Goal: Use online tool/utility: Use online tool/utility

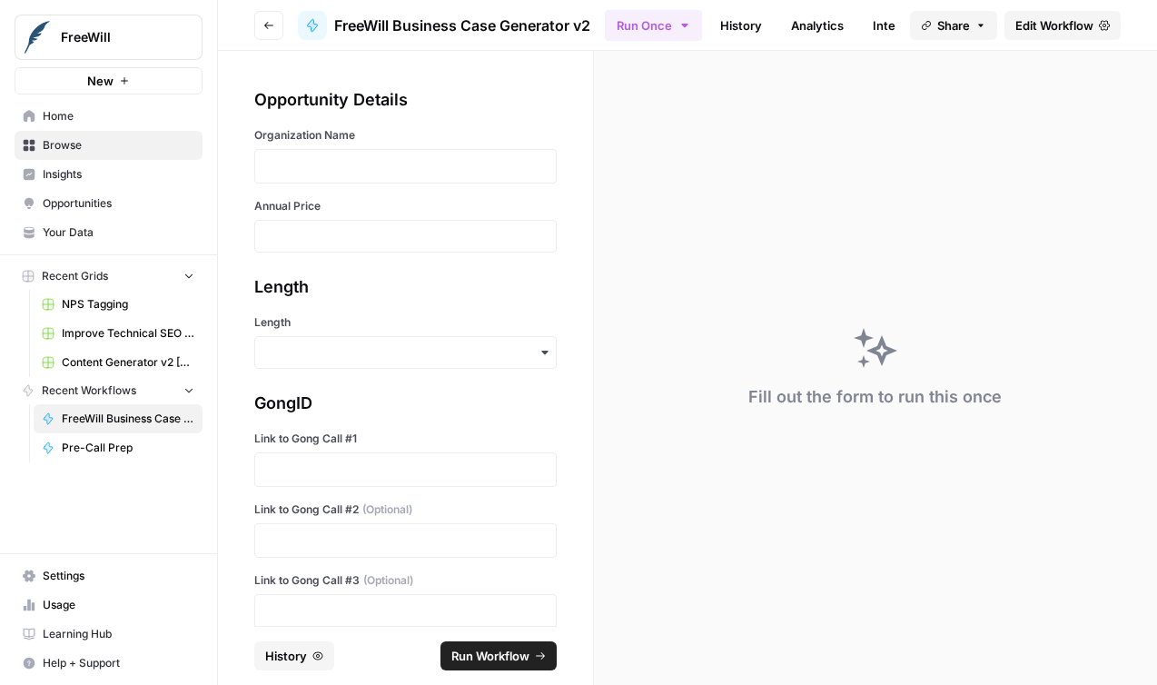
click at [426, 145] on div "Organization Name" at bounding box center [405, 155] width 303 height 56
click at [426, 162] on p at bounding box center [405, 166] width 279 height 18
click at [374, 252] on div at bounding box center [405, 236] width 303 height 33
click at [378, 207] on label "Annual Price" at bounding box center [405, 206] width 303 height 16
click at [378, 228] on input "Annual Price" at bounding box center [405, 236] width 279 height 16
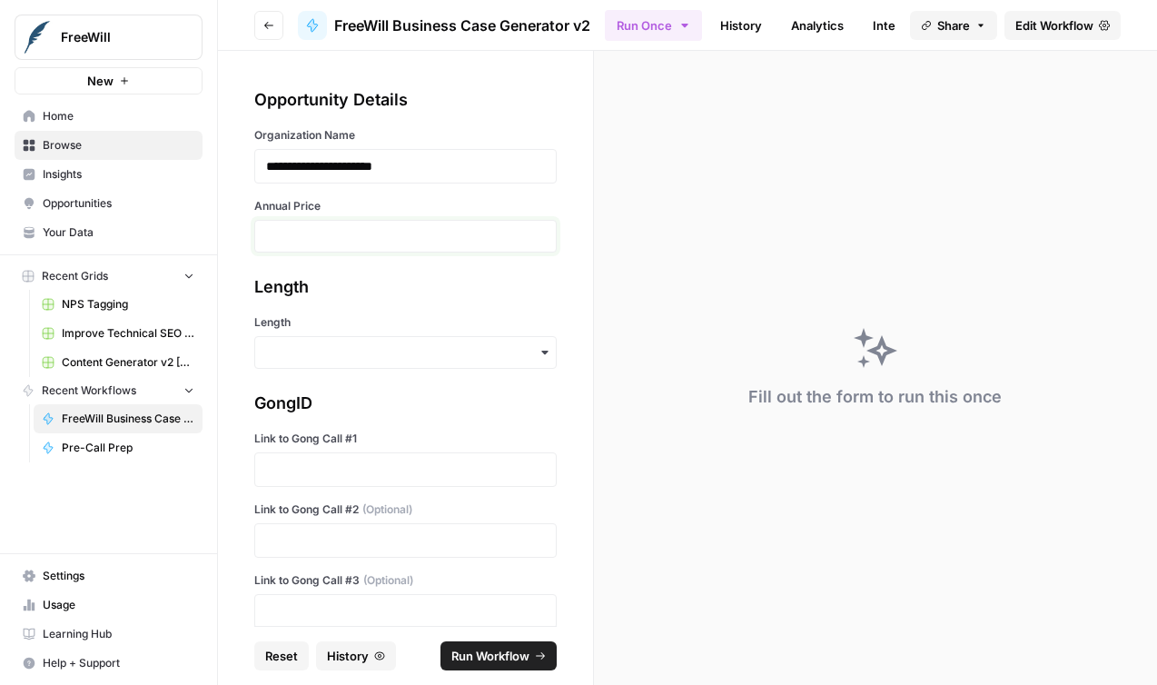
click at [349, 237] on input "Annual Price" at bounding box center [405, 236] width 279 height 16
type input "19500"
click at [399, 352] on input "Length" at bounding box center [405, 352] width 279 height 18
click at [390, 439] on div "Short" at bounding box center [405, 436] width 301 height 35
click at [360, 462] on p at bounding box center [405, 470] width 279 height 18
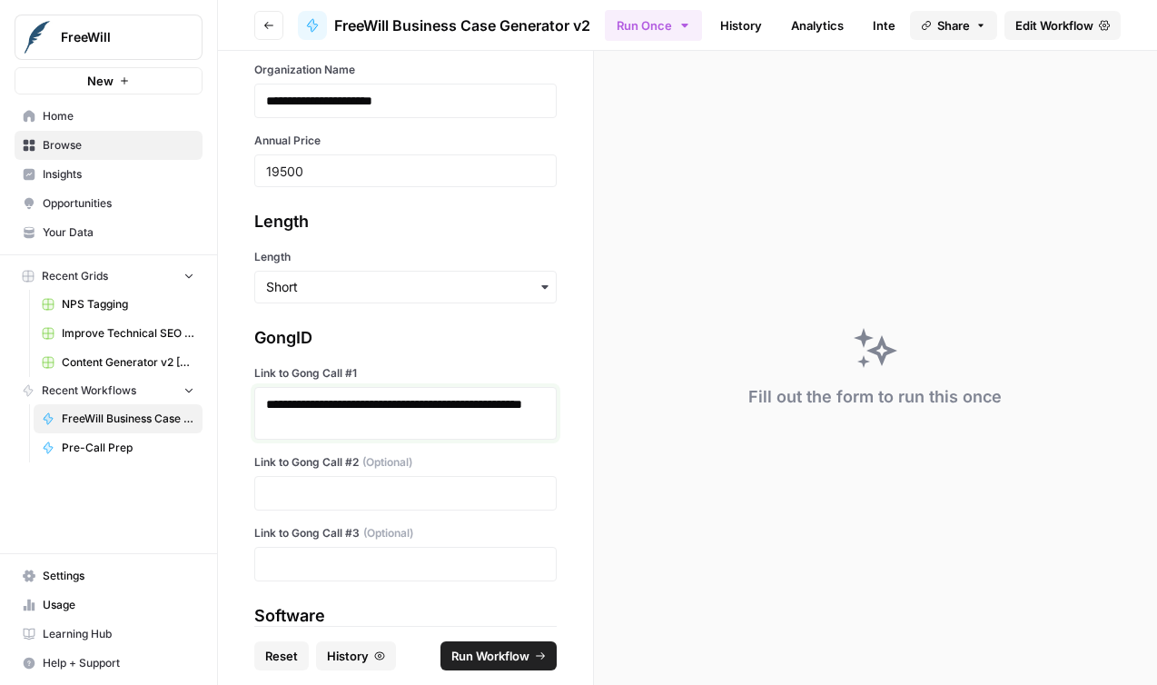
scroll to position [66, 0]
click at [402, 525] on span "(Optional)" at bounding box center [388, 532] width 50 height 16
click at [405, 504] on div at bounding box center [405, 492] width 303 height 35
click at [406, 491] on p at bounding box center [405, 492] width 279 height 18
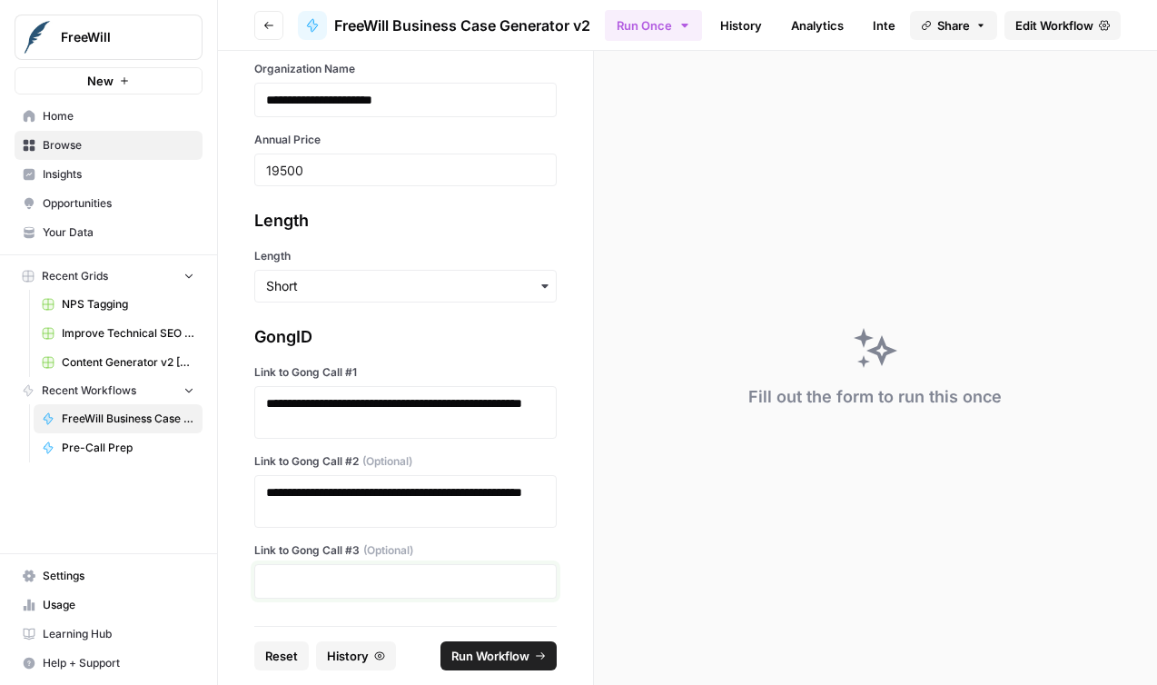
click at [370, 585] on p at bounding box center [405, 581] width 279 height 18
click at [492, 656] on span "Run Workflow" at bounding box center [491, 656] width 78 height 18
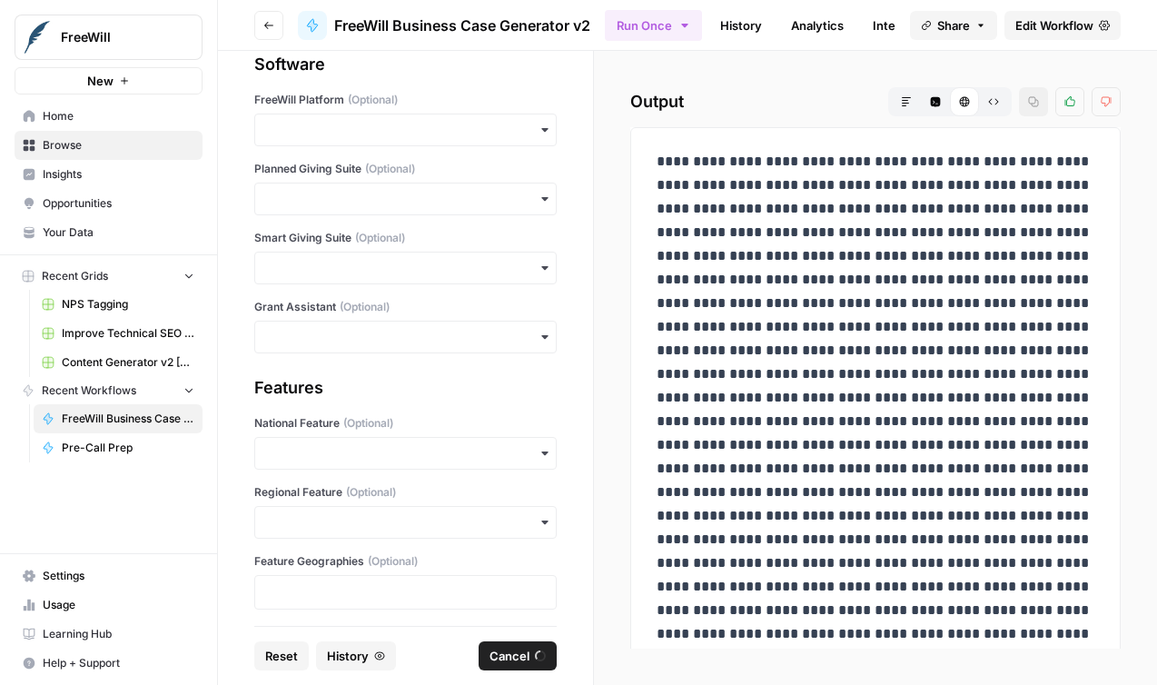
scroll to position [659, 0]
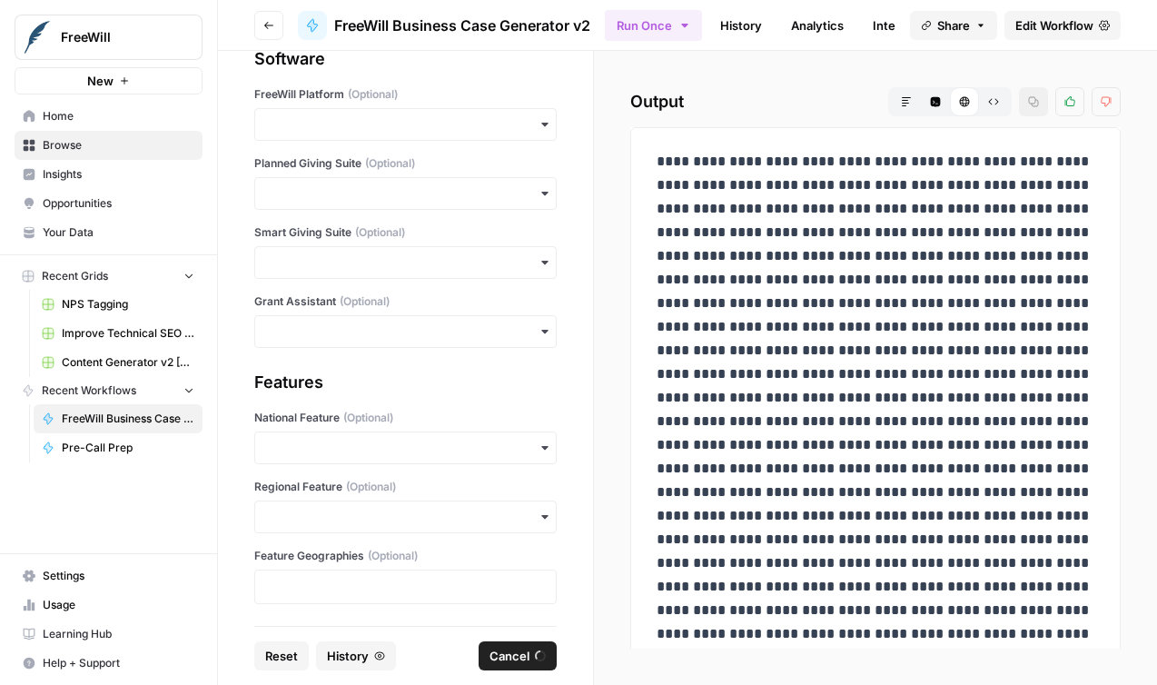
click at [780, 372] on p at bounding box center [876, 575] width 438 height 850
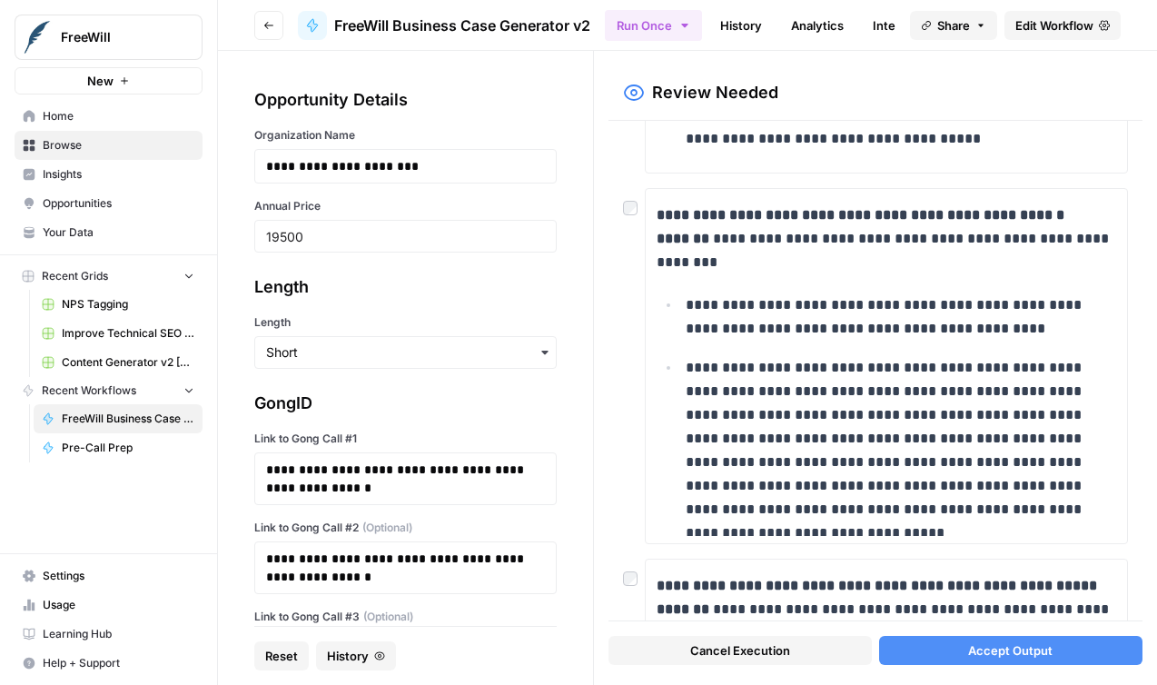
scroll to position [0, 0]
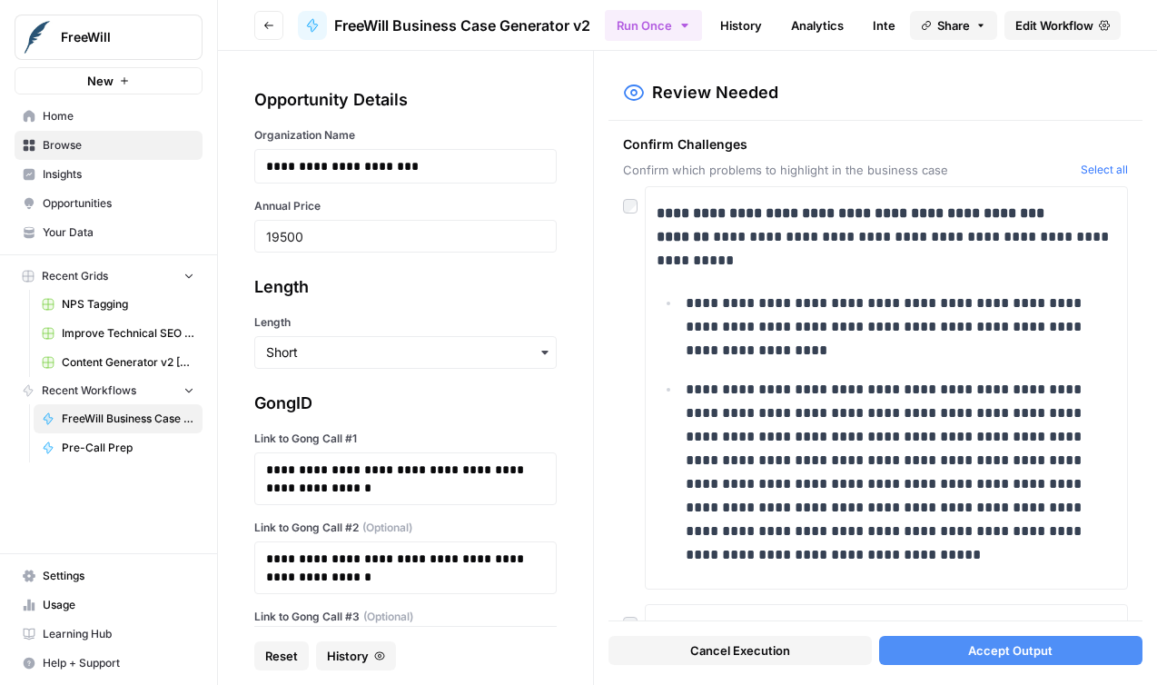
click at [623, 214] on div at bounding box center [634, 200] width 22 height 29
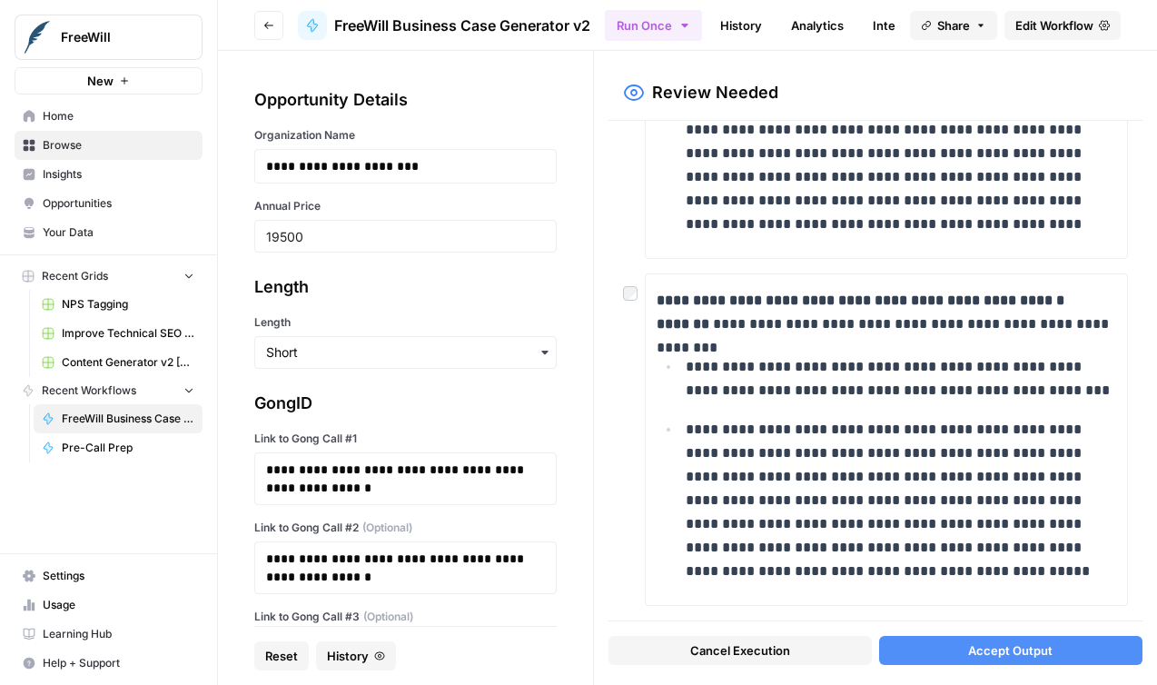
scroll to position [1093, 0]
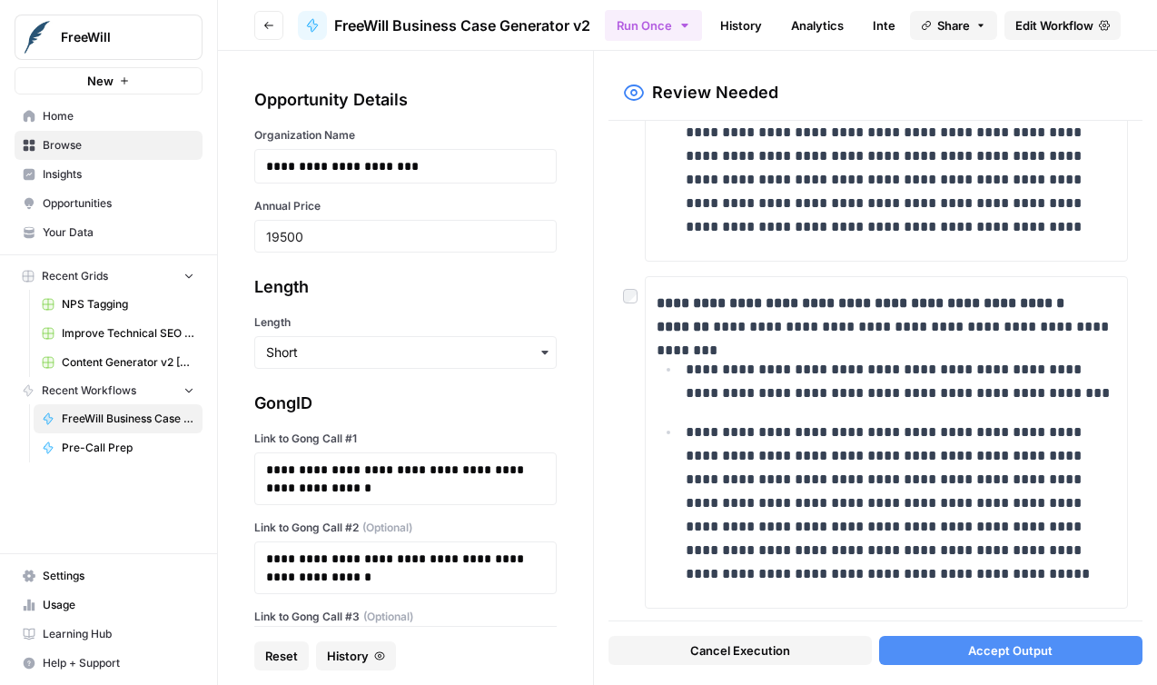
click at [992, 654] on span "Accept Output" at bounding box center [1010, 650] width 84 height 18
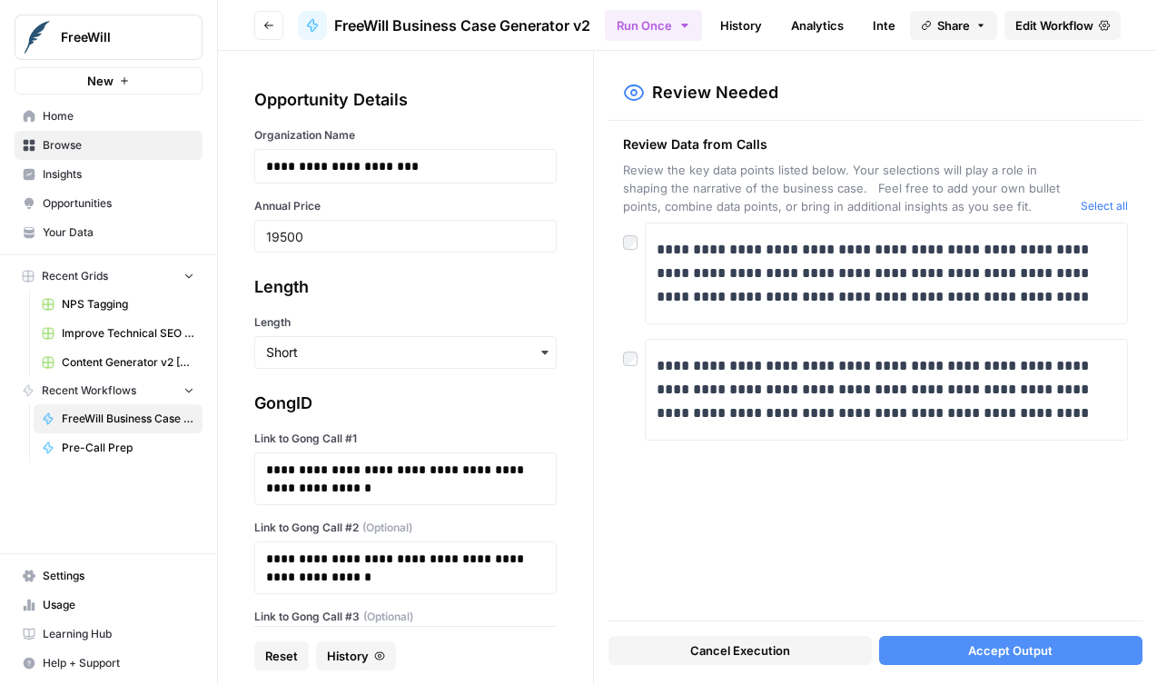
click at [620, 247] on div "**********" at bounding box center [876, 371] width 534 height 500
click at [983, 658] on span "Accept Output" at bounding box center [1010, 650] width 84 height 18
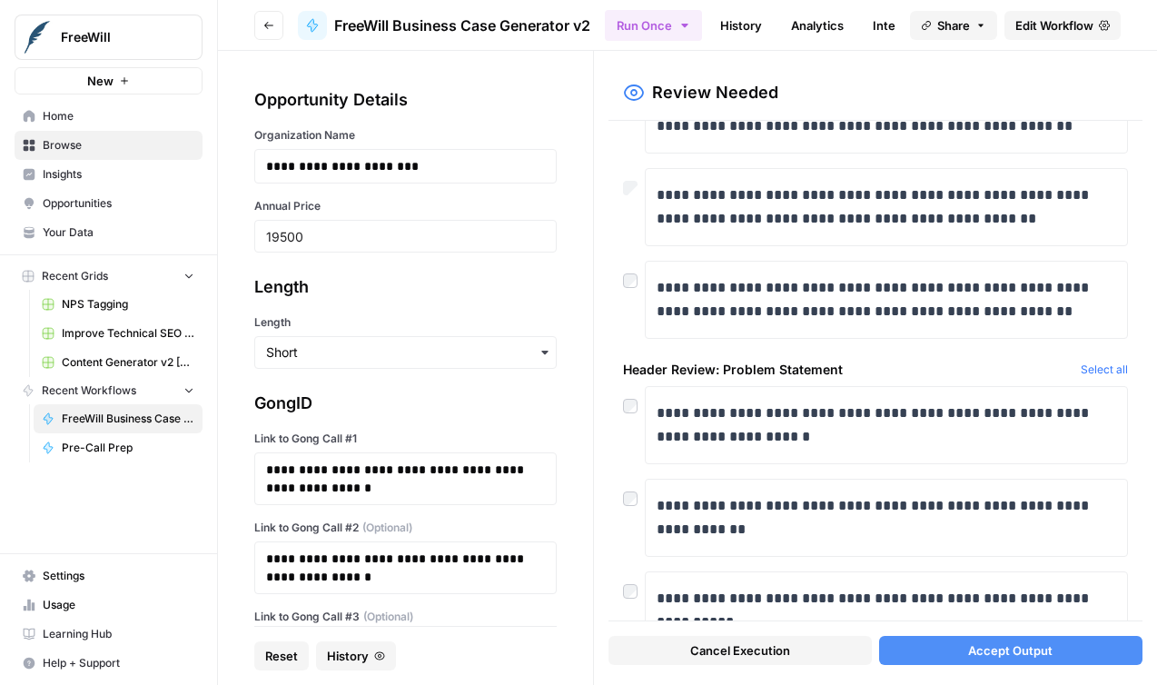
scroll to position [416, 0]
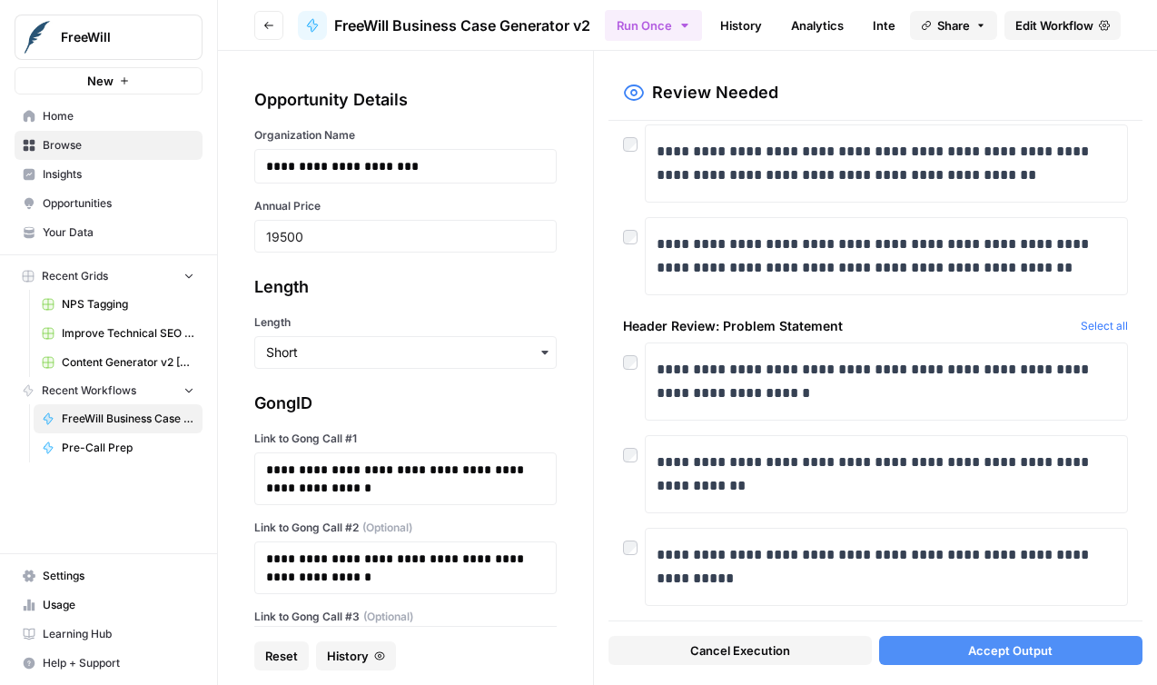
click at [948, 660] on button "Accept Output" at bounding box center [1010, 650] width 263 height 29
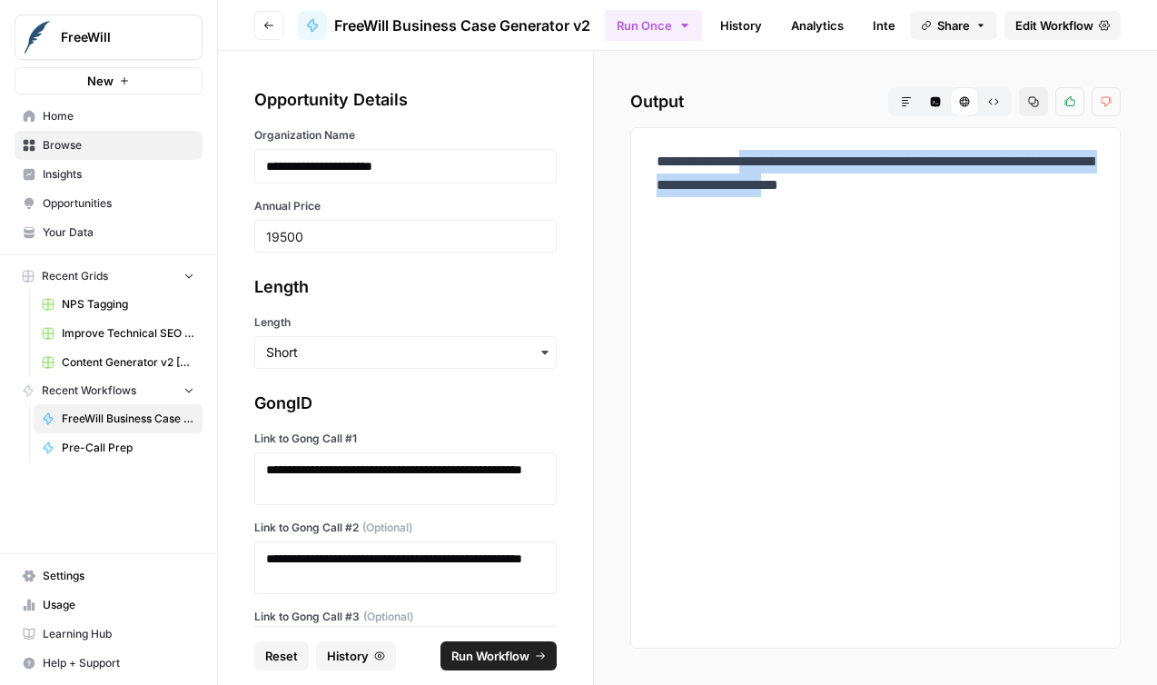
drag, startPoint x: 663, startPoint y: 187, endPoint x: 866, endPoint y: 214, distance: 204.3
click at [866, 214] on p "**********" at bounding box center [876, 185] width 438 height 71
copy p "**********"
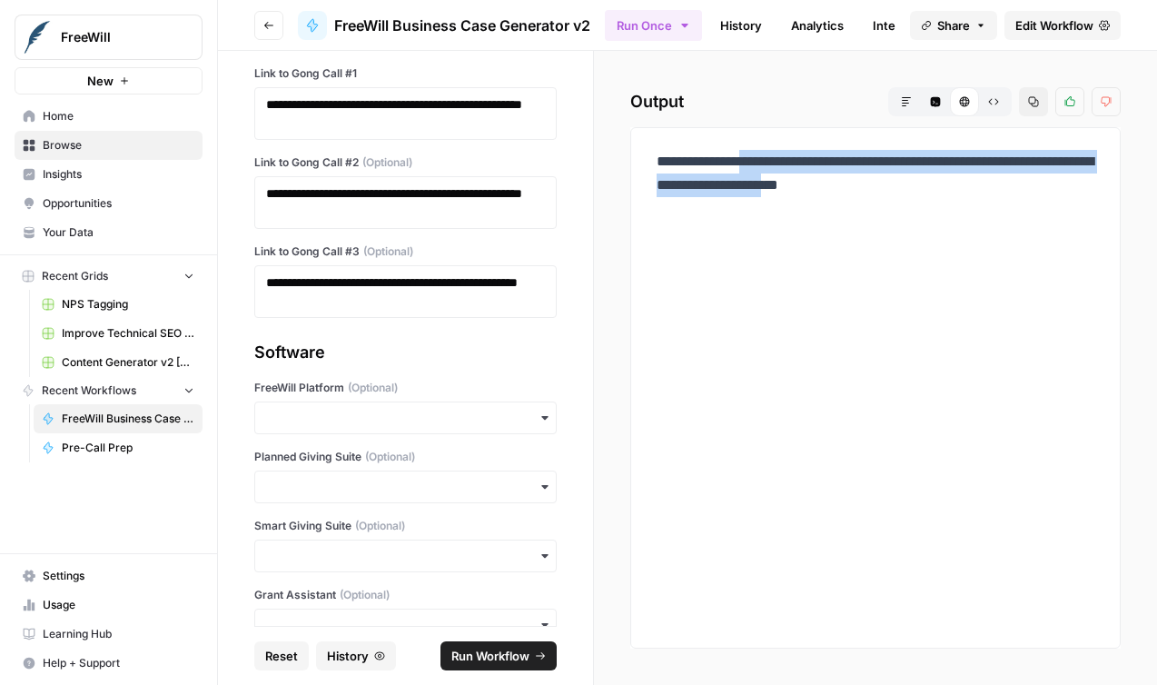
scroll to position [378, 0]
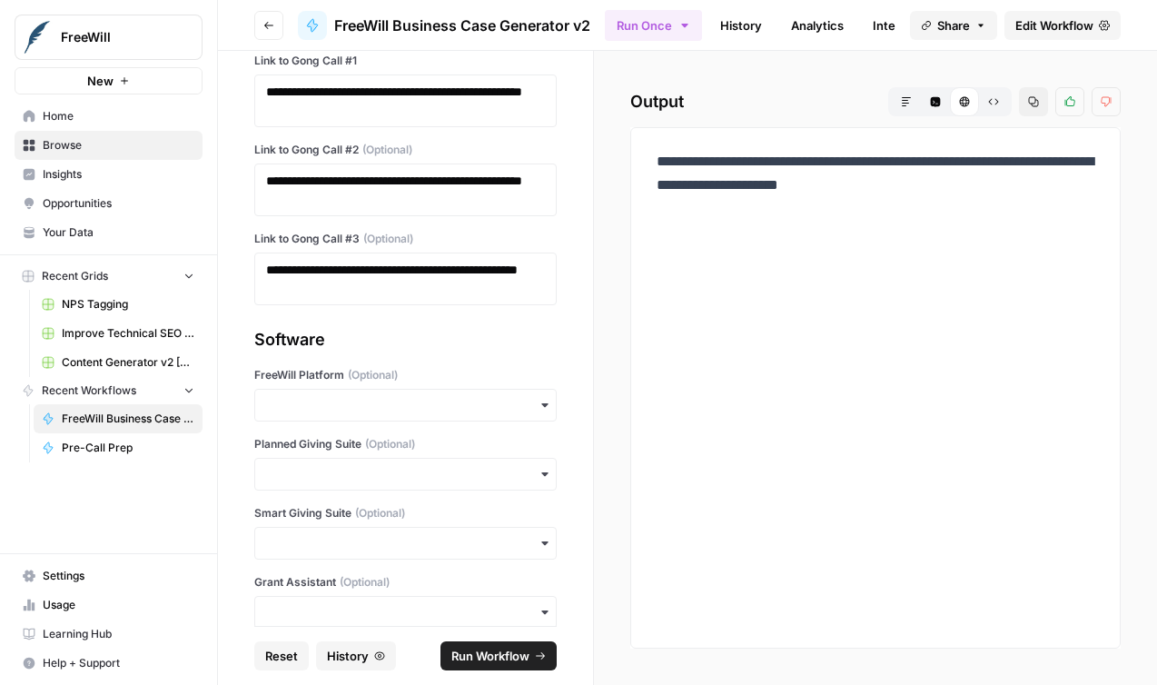
click at [473, 434] on div "Software FreeWill Platform (Optional) Planned Giving Suite (Optional) Smart Giv…" at bounding box center [405, 478] width 303 height 302
click at [476, 390] on div "button" at bounding box center [405, 405] width 303 height 33
click at [449, 454] on div "Yes" at bounding box center [405, 454] width 301 height 35
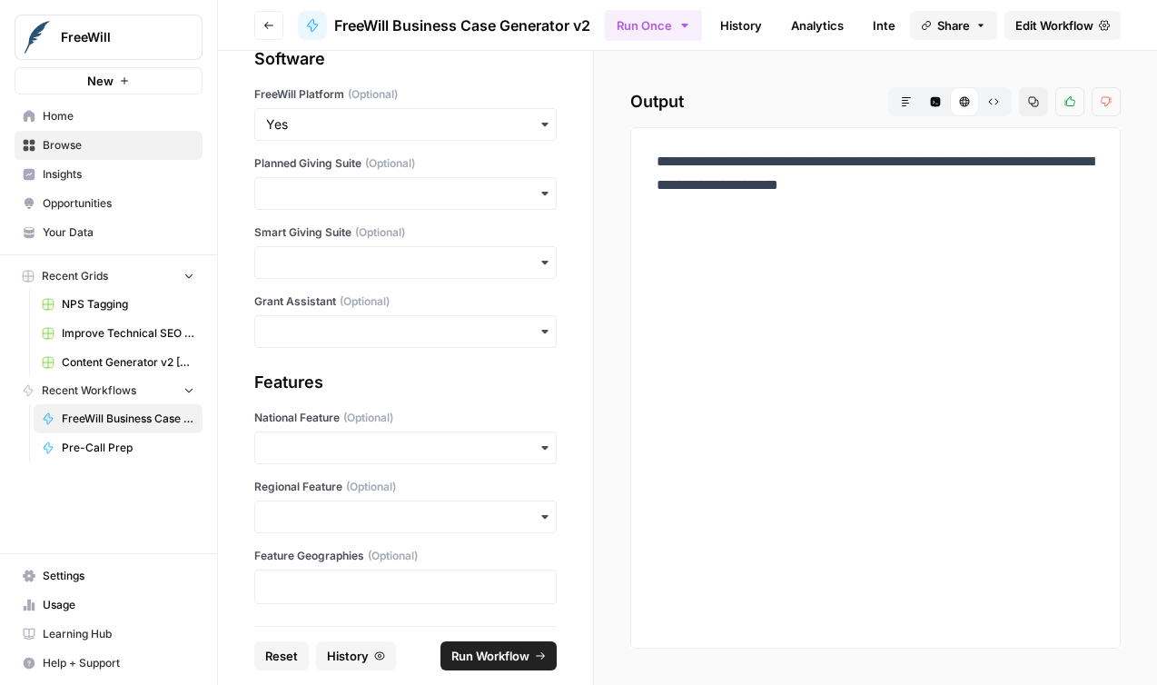
click at [528, 658] on span "Run Workflow" at bounding box center [491, 656] width 78 height 18
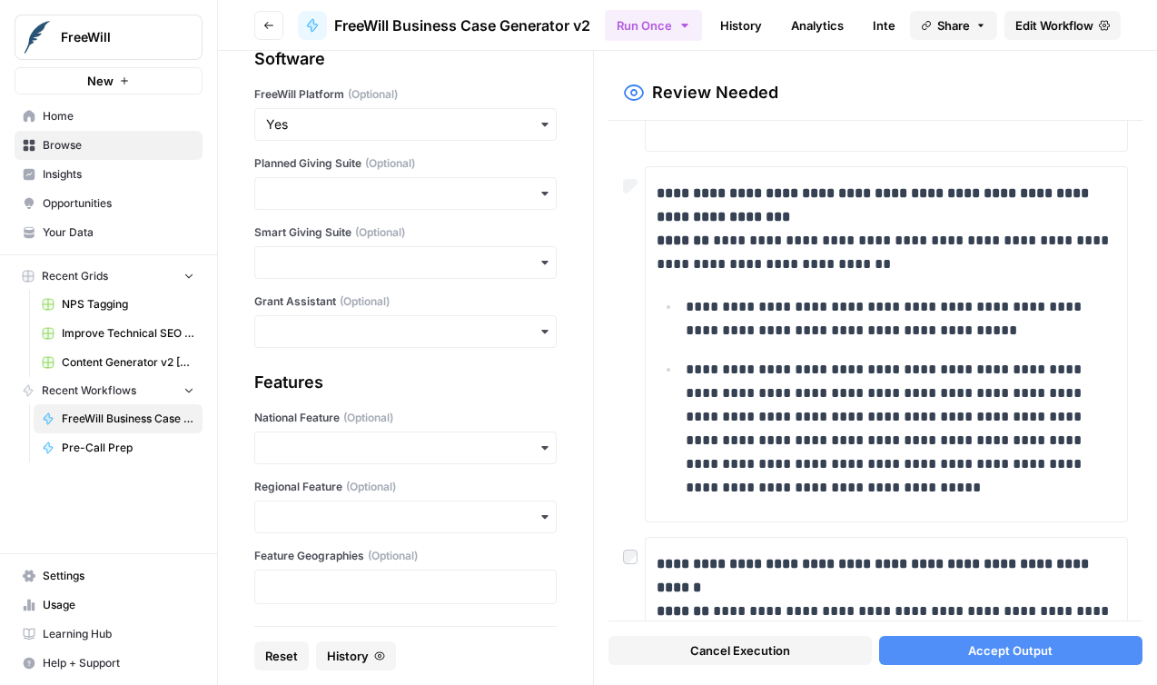
scroll to position [366, 0]
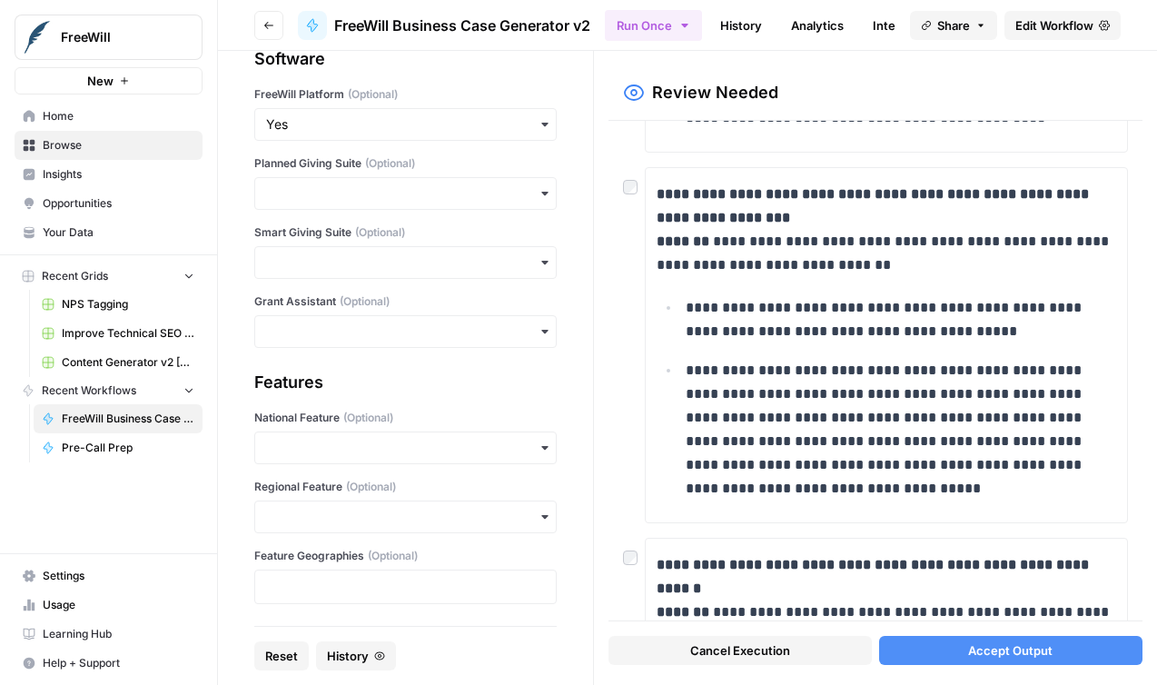
click at [617, 191] on div "**********" at bounding box center [876, 371] width 534 height 500
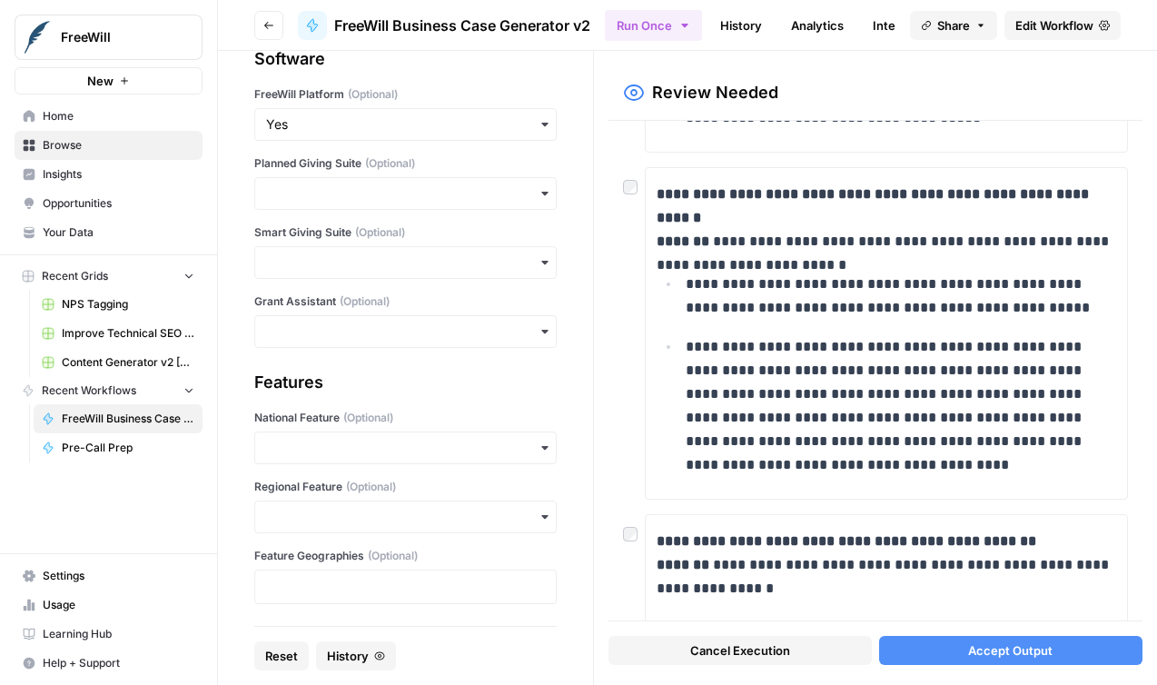
scroll to position [736, 0]
click at [618, 187] on div "**********" at bounding box center [876, 371] width 534 height 500
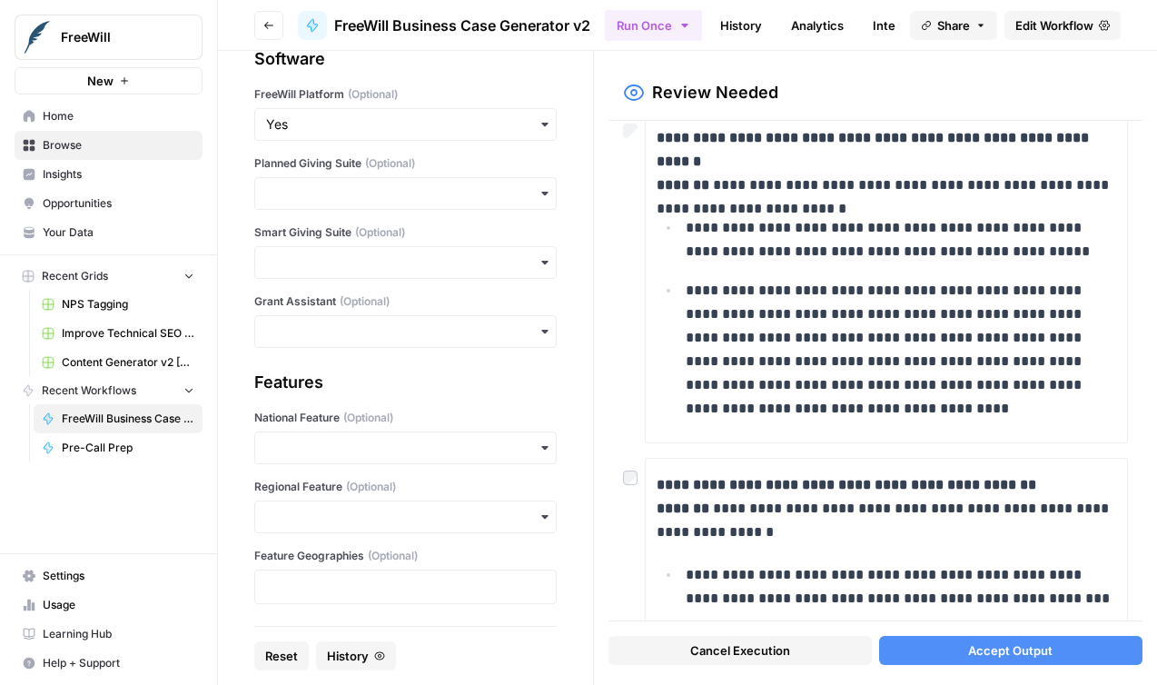
scroll to position [758, 0]
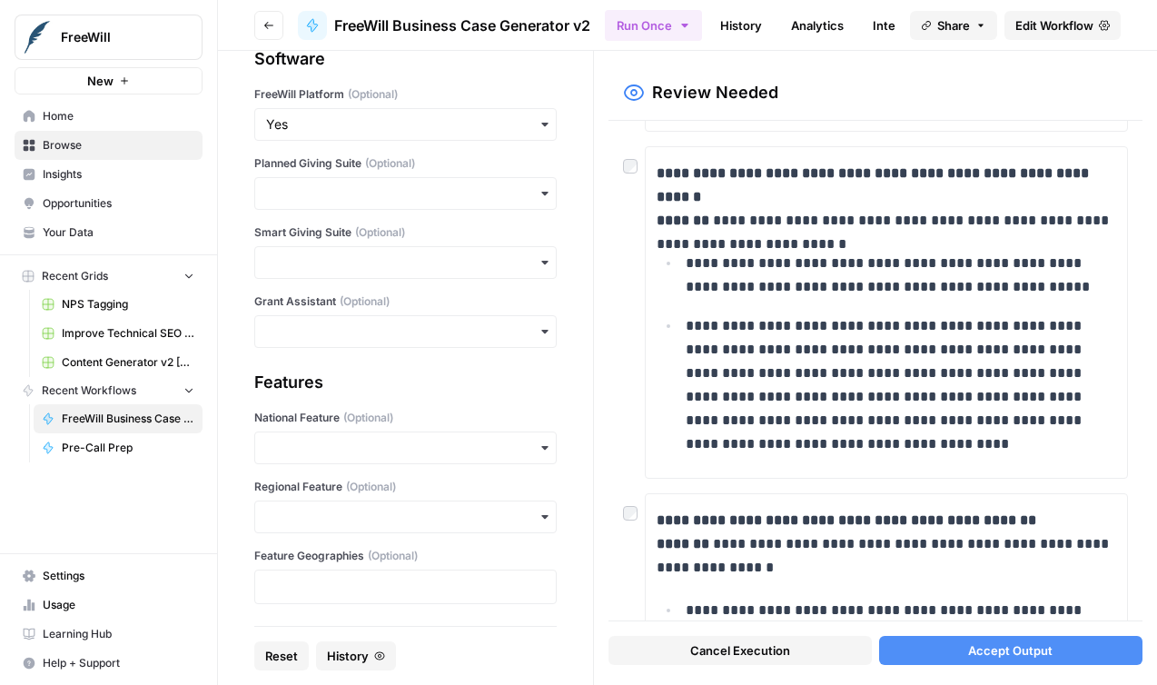
click at [621, 154] on div "**********" at bounding box center [876, 371] width 534 height 500
click at [623, 158] on div at bounding box center [634, 160] width 22 height 29
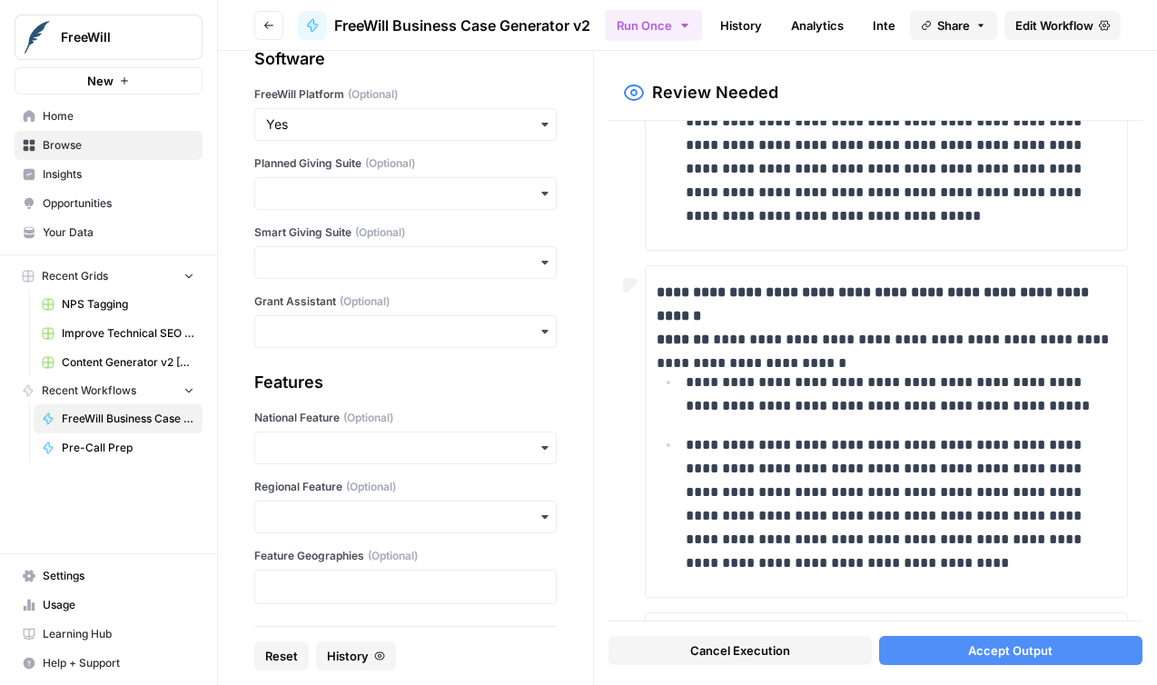
scroll to position [954, 0]
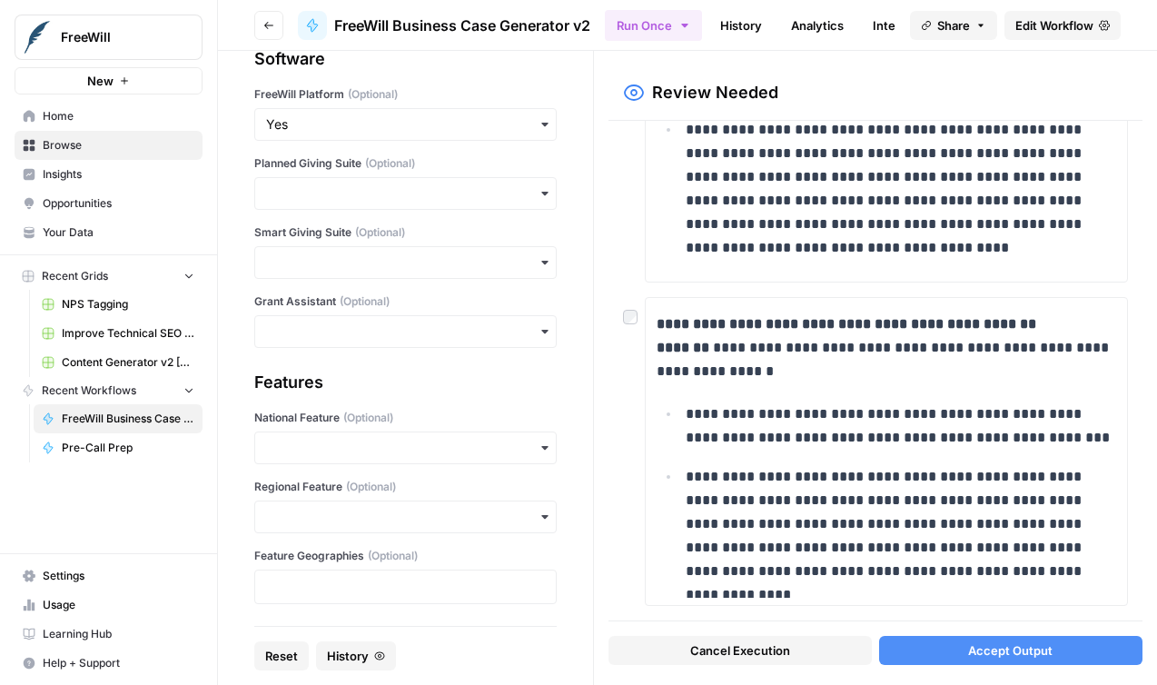
click at [936, 650] on button "Accept Output" at bounding box center [1010, 650] width 263 height 29
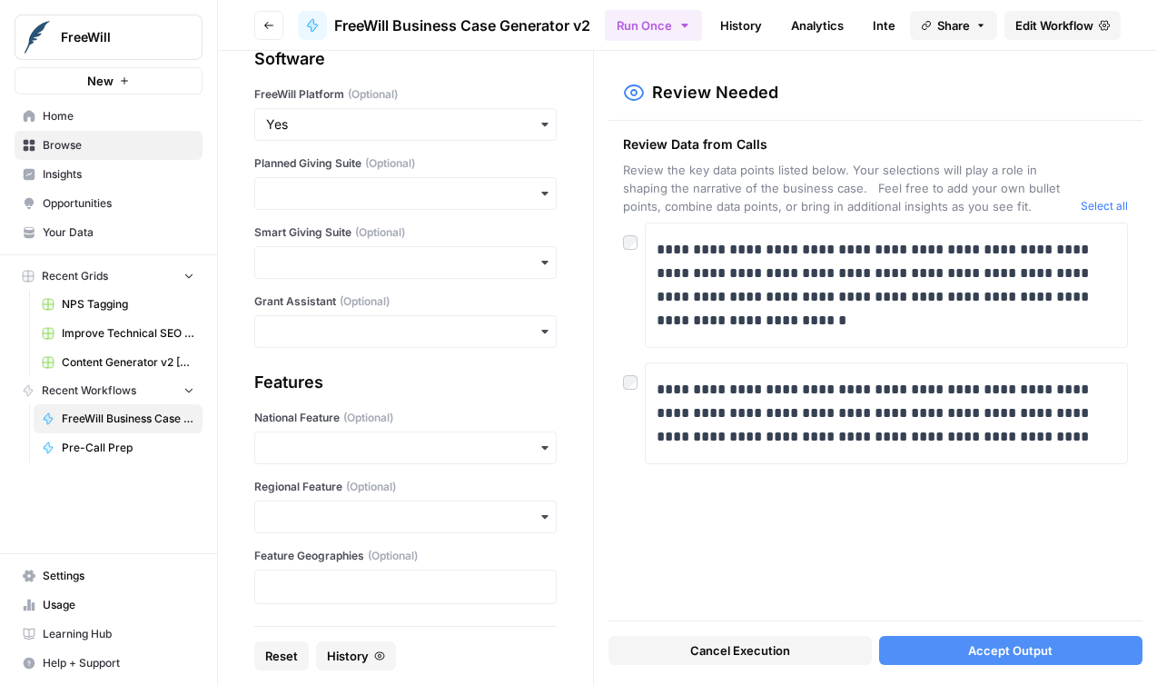
click at [952, 650] on button "Accept Output" at bounding box center [1010, 650] width 263 height 29
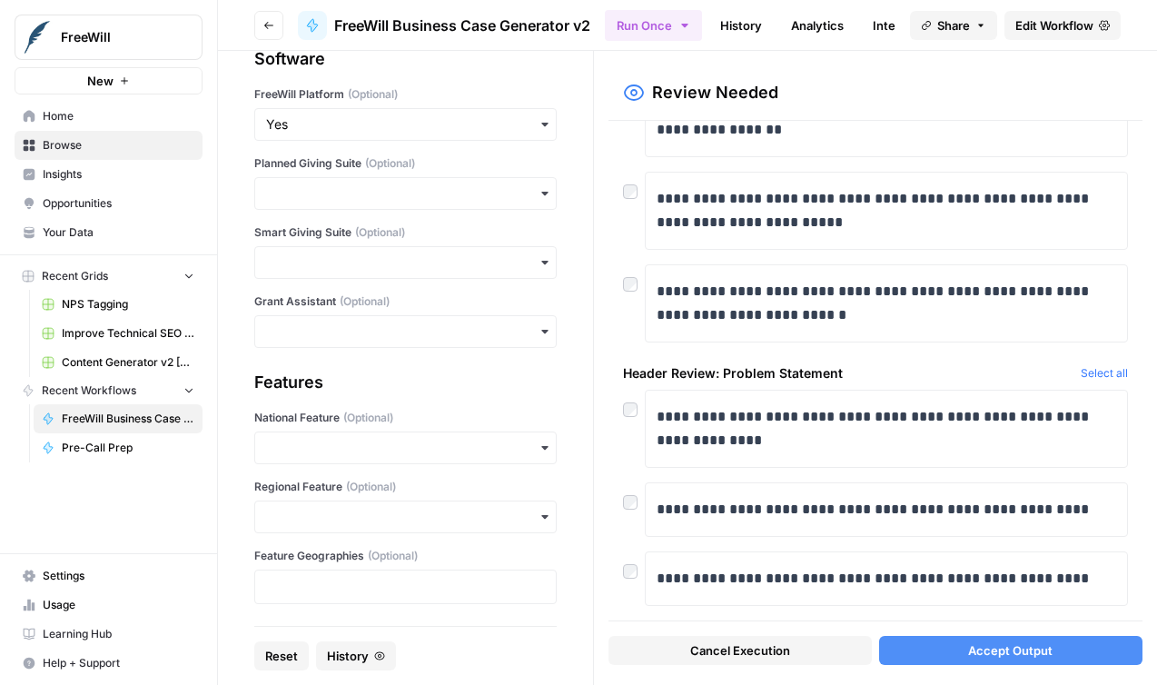
scroll to position [367, 0]
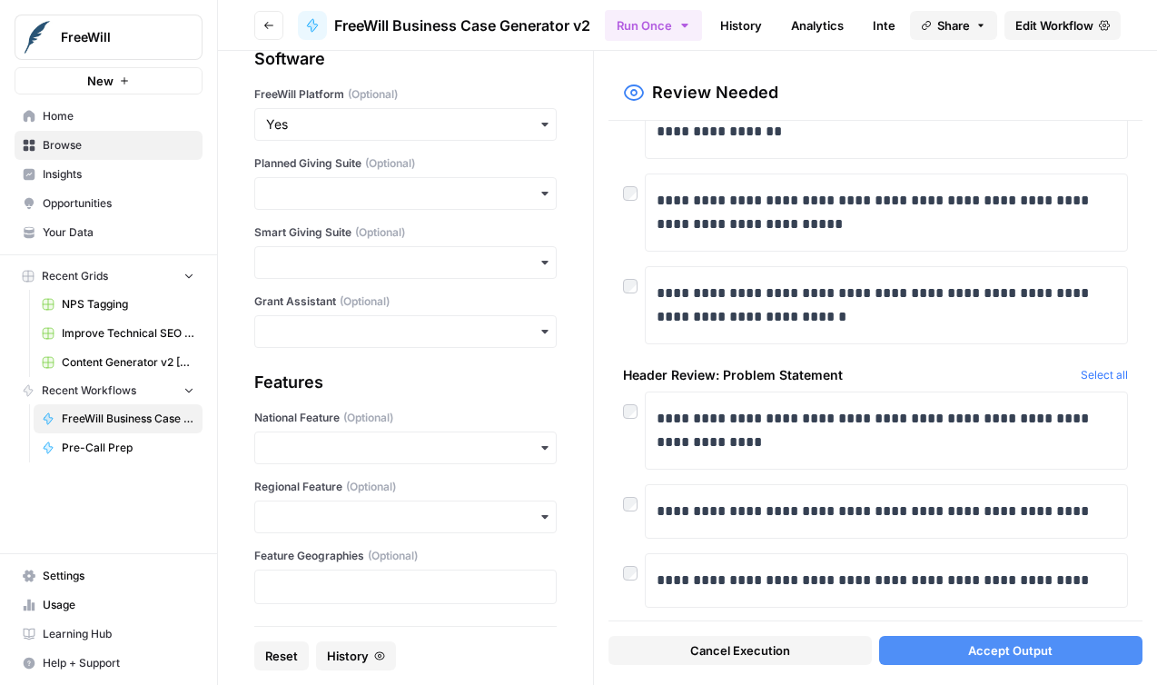
click at [978, 614] on div "**********" at bounding box center [876, 371] width 534 height 500
click at [965, 650] on button "Accept Output" at bounding box center [1010, 650] width 263 height 29
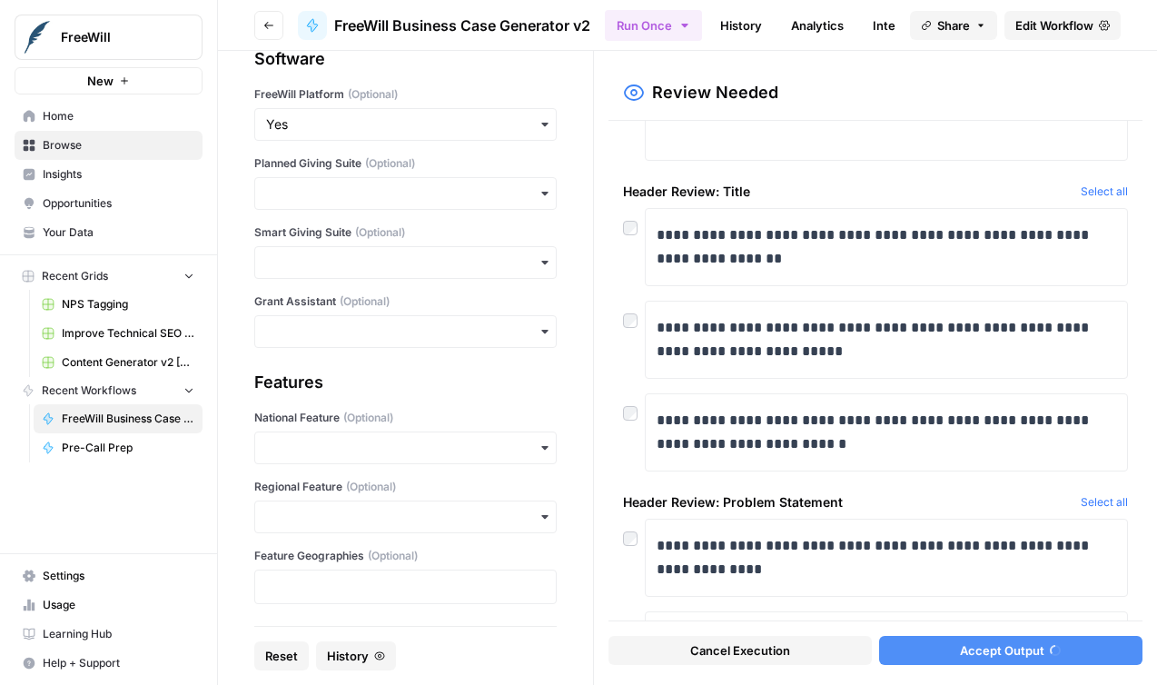
scroll to position [0, 0]
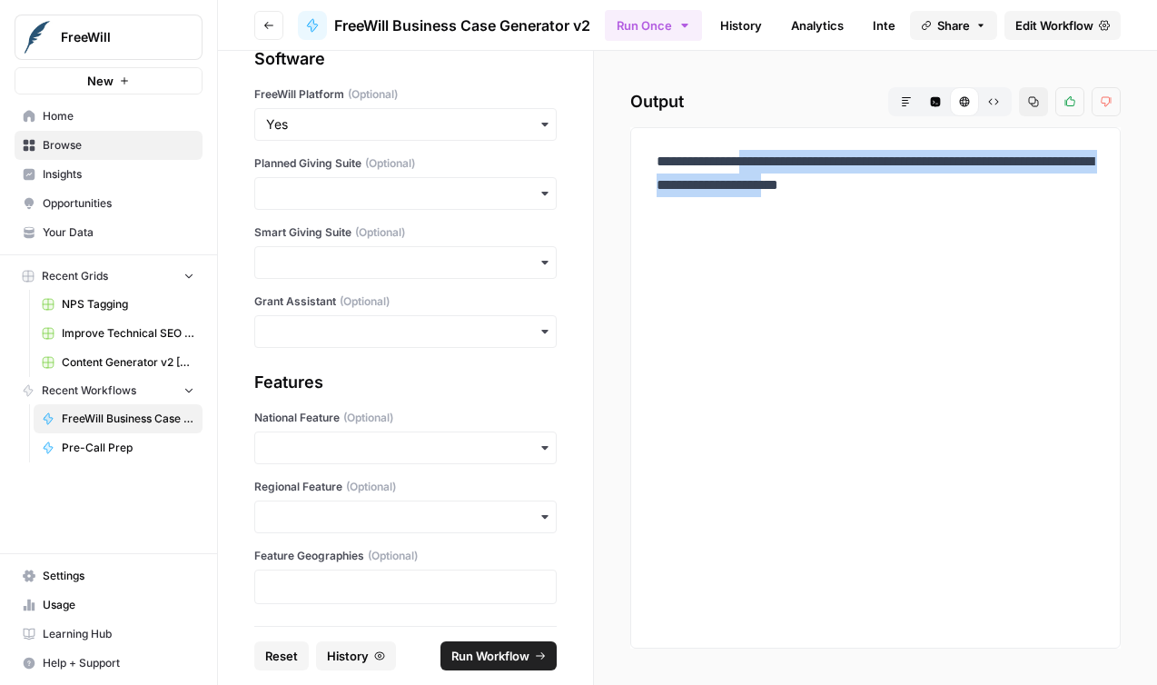
drag, startPoint x: 663, startPoint y: 183, endPoint x: 889, endPoint y: 218, distance: 228.1
click at [889, 218] on p "**********" at bounding box center [876, 185] width 438 height 71
copy p "**********"
